Goal: Transaction & Acquisition: Book appointment/travel/reservation

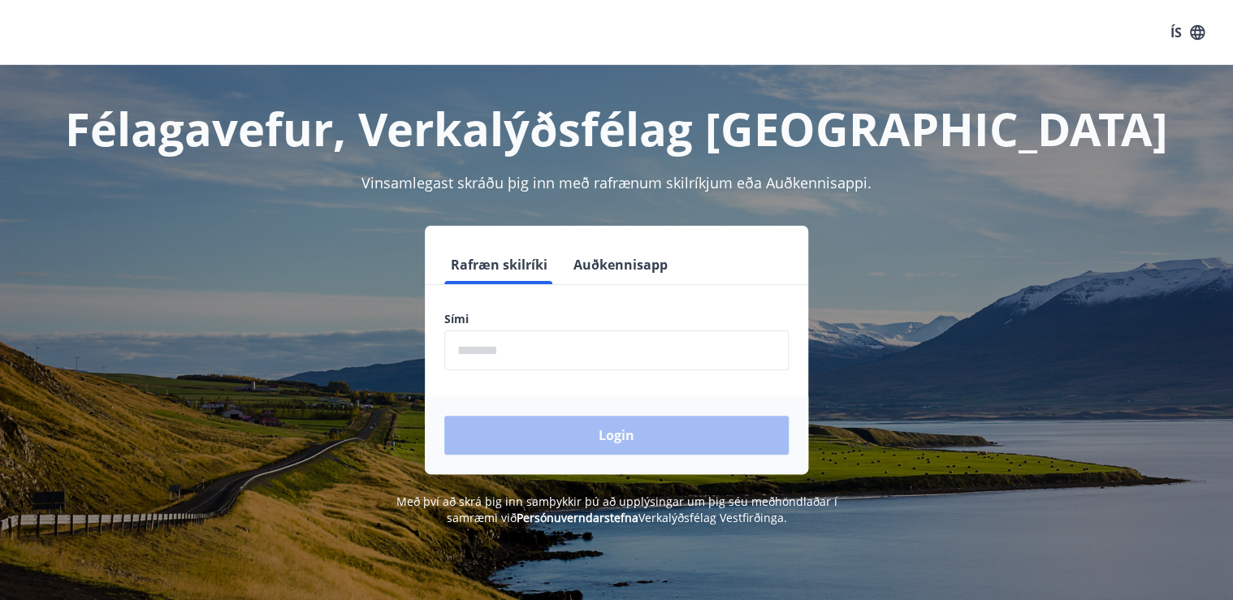
click at [553, 351] on input "phone" at bounding box center [616, 350] width 344 height 40
type input "********"
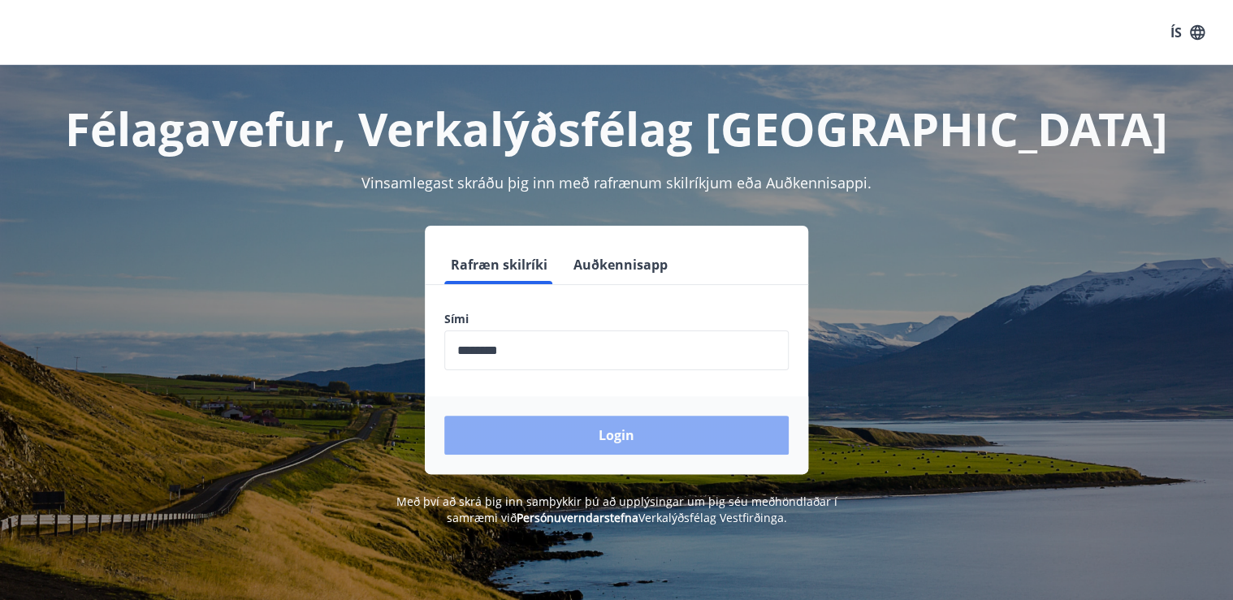
click at [611, 429] on button "Login" at bounding box center [616, 435] width 344 height 39
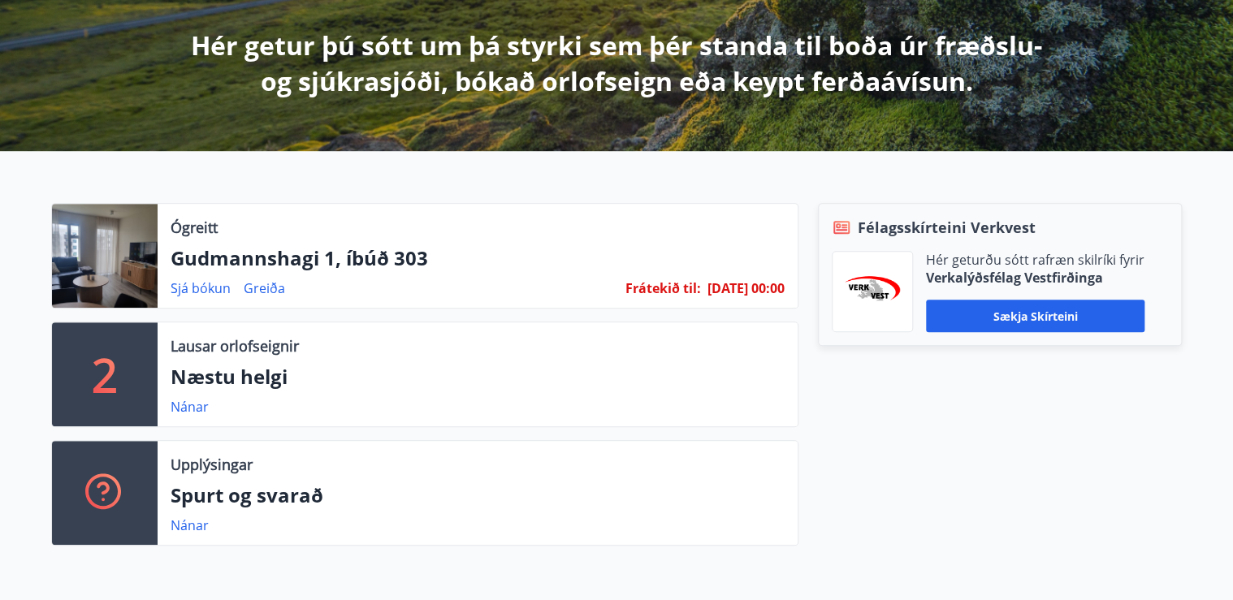
scroll to position [325, 0]
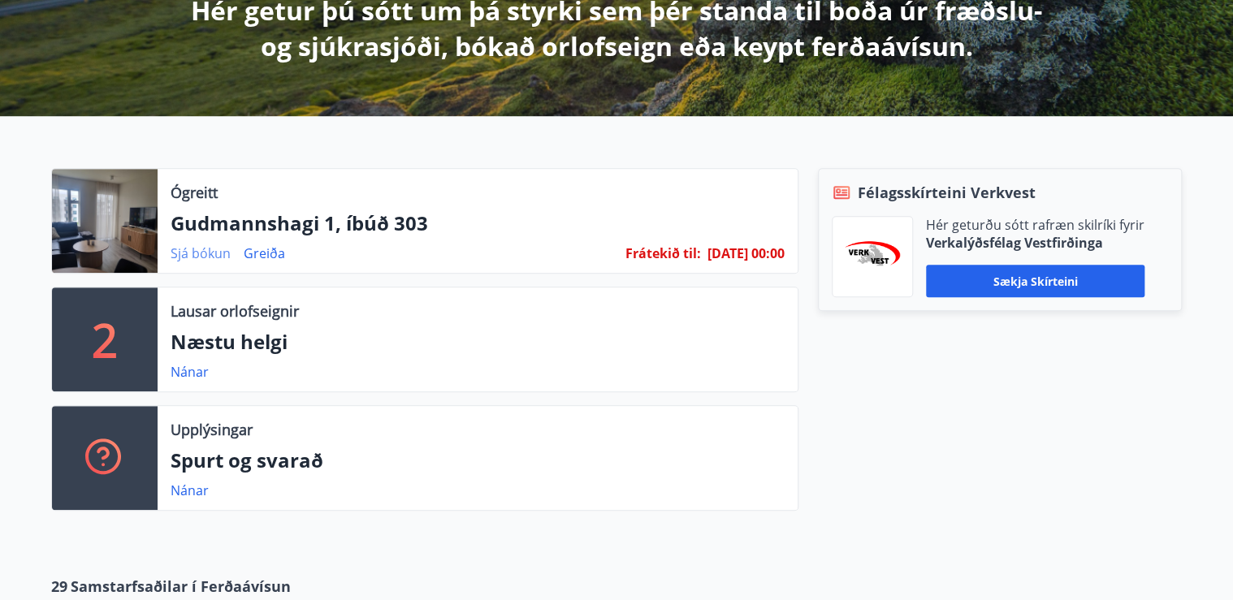
click at [196, 253] on link "Sjá bókun" at bounding box center [201, 253] width 60 height 18
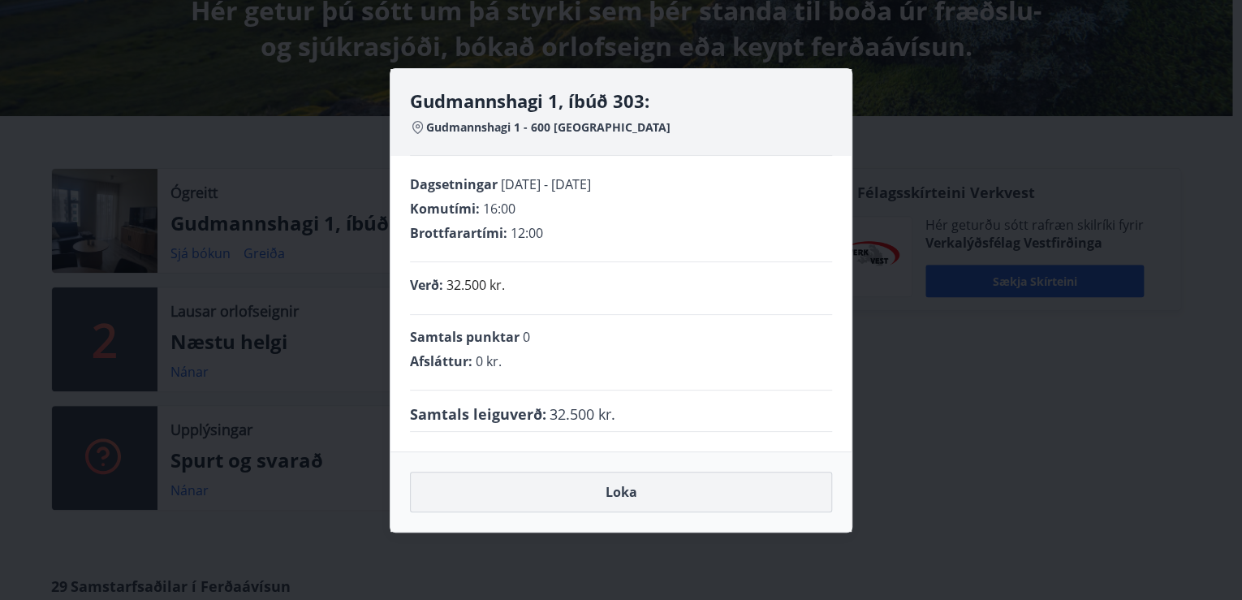
click at [619, 497] on button "Loka" at bounding box center [621, 492] width 422 height 41
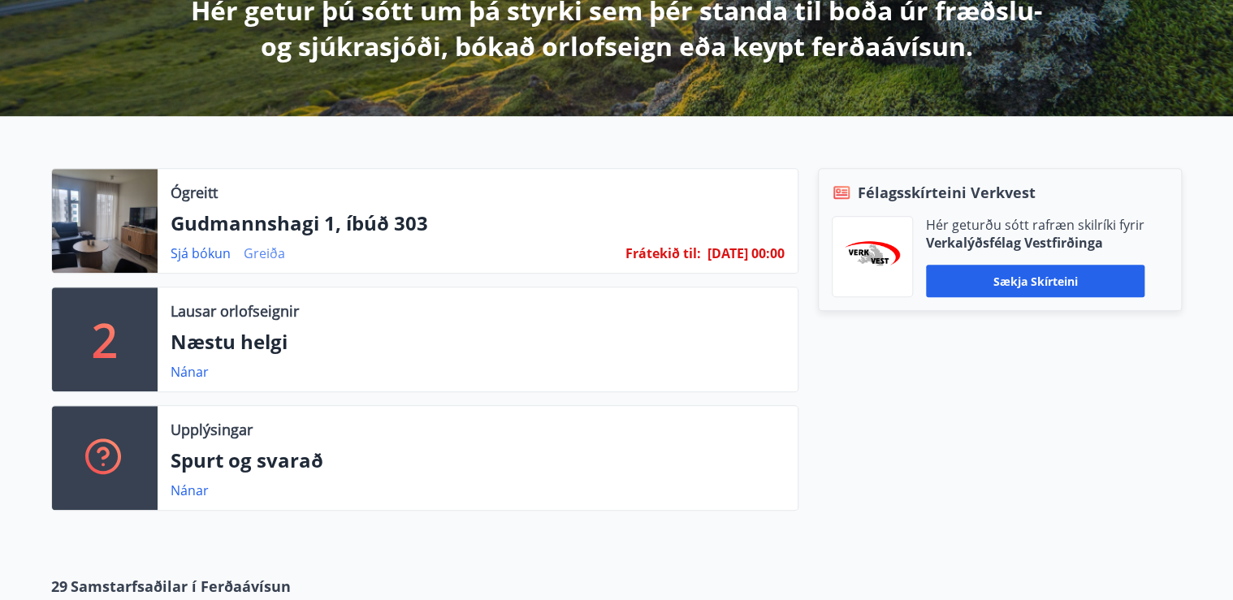
click at [255, 251] on link "Greiða" at bounding box center [264, 253] width 41 height 18
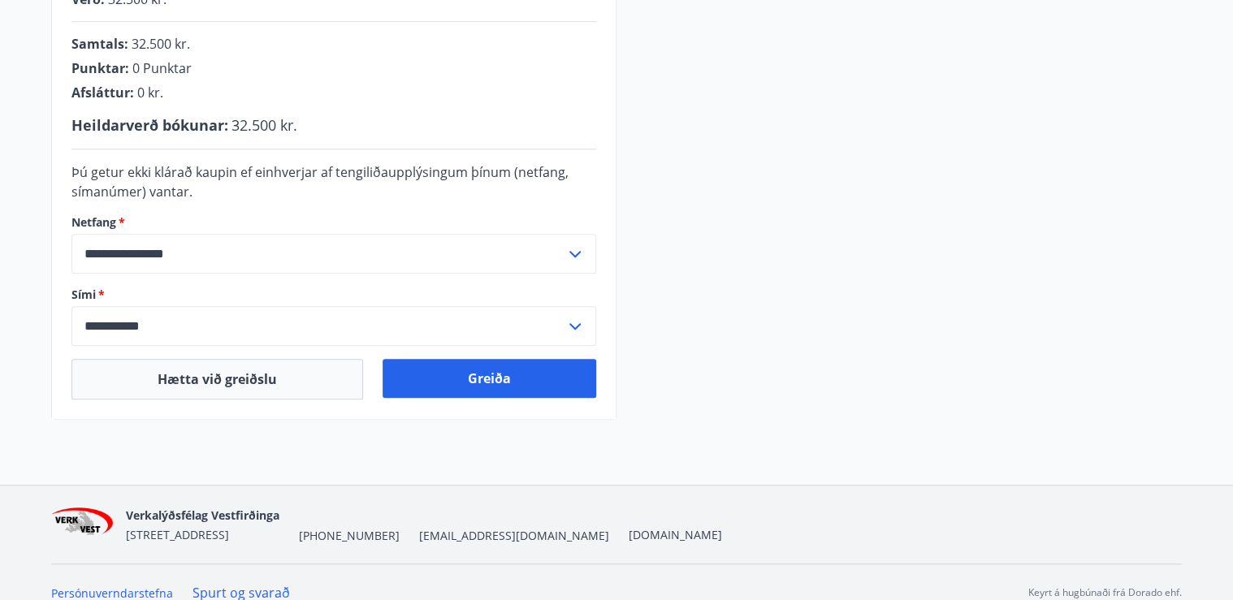
scroll to position [455, 0]
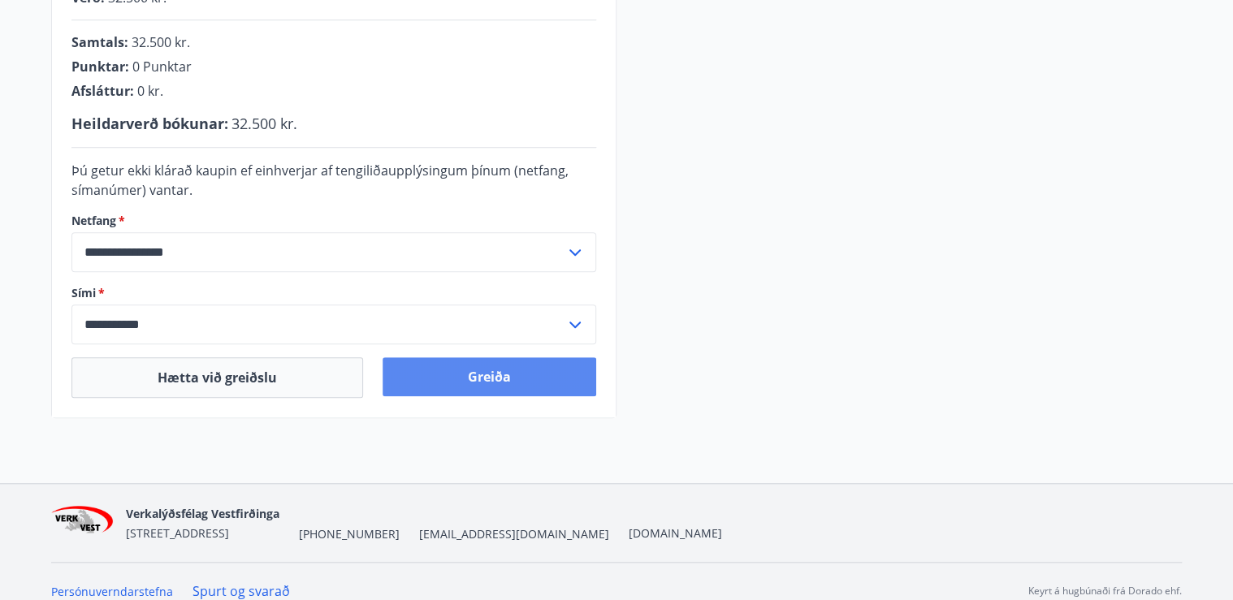
click at [468, 379] on button "Greiða" at bounding box center [489, 376] width 214 height 39
